Goal: Navigation & Orientation: Go to known website

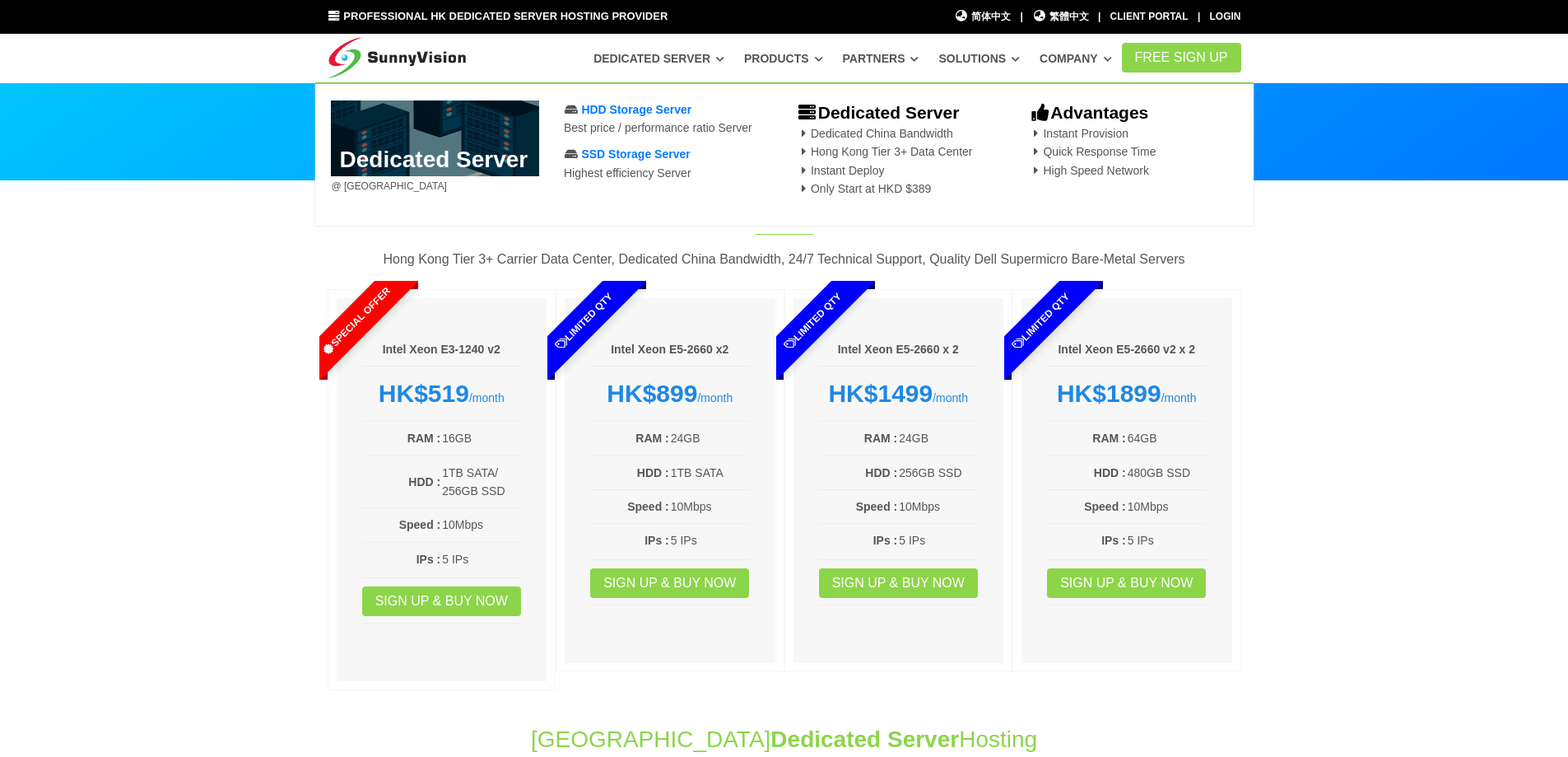
click at [427, 53] on img at bounding box center [396, 54] width 139 height 42
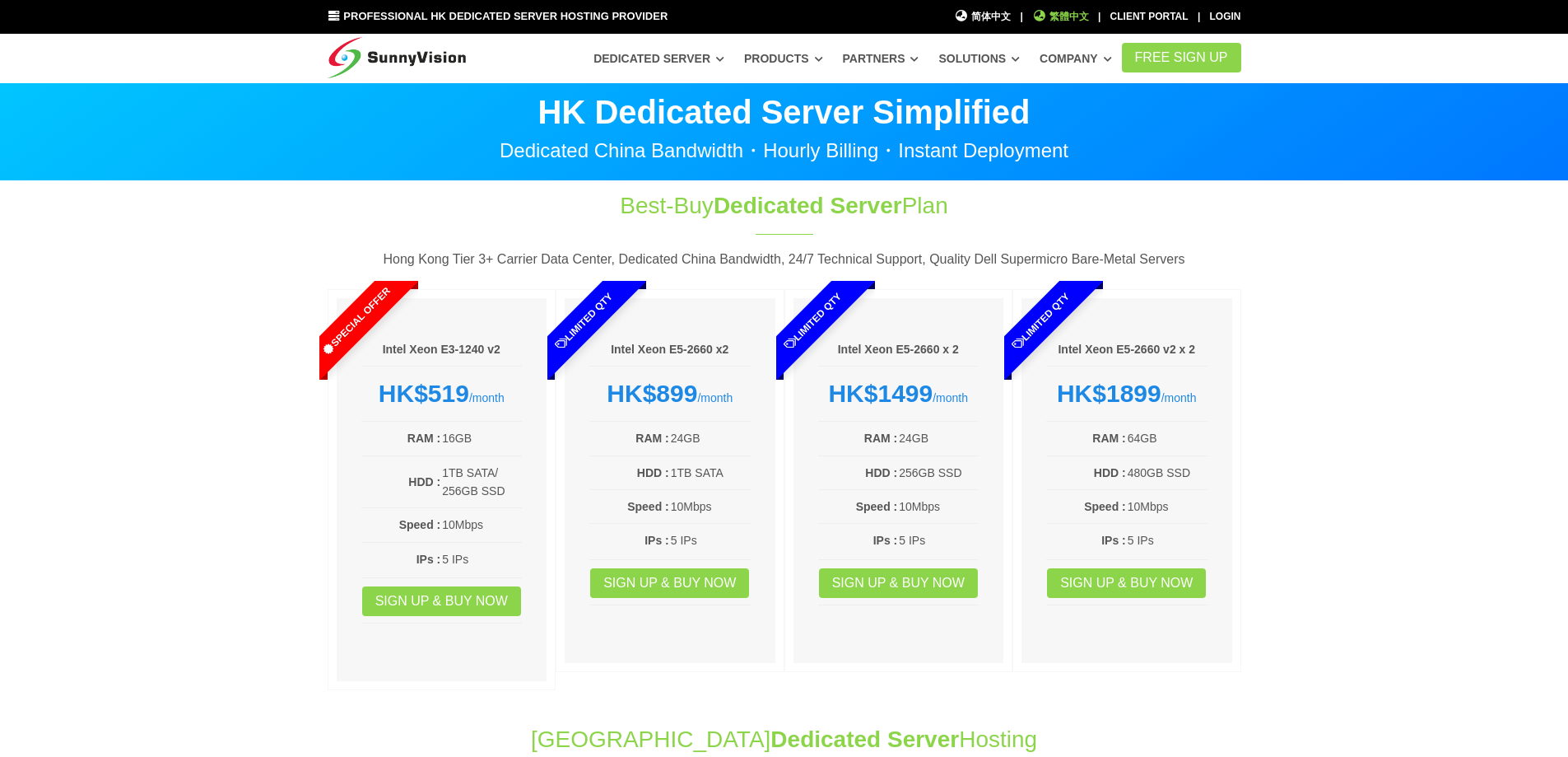
click at [1063, 11] on span "繁體中文" at bounding box center [1061, 17] width 57 height 16
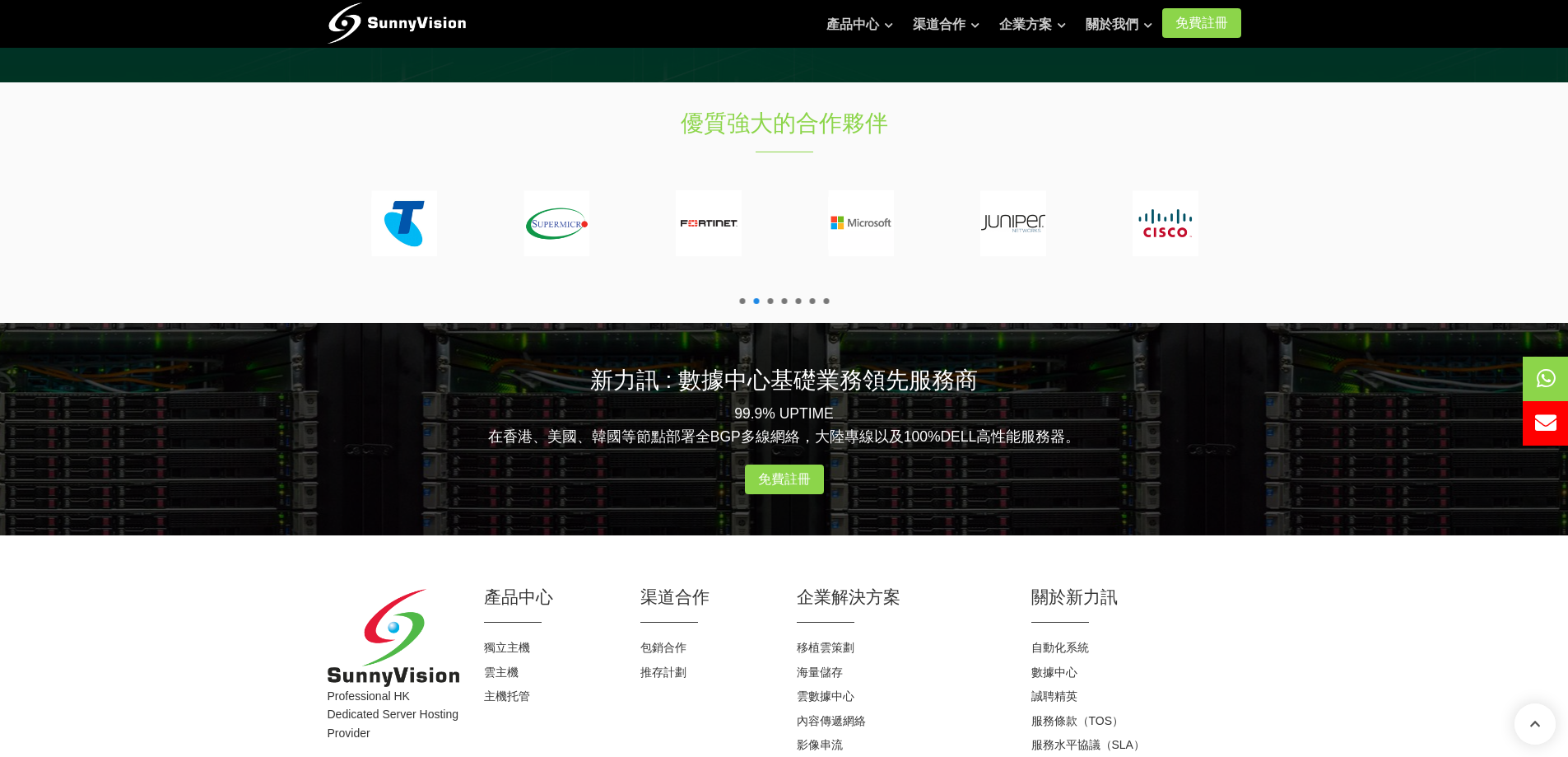
scroll to position [1987, 0]
